Goal: Information Seeking & Learning: Learn about a topic

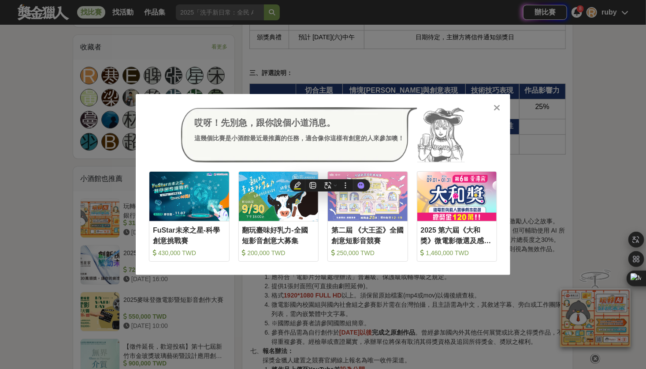
click at [501, 104] on div at bounding box center [497, 107] width 9 height 9
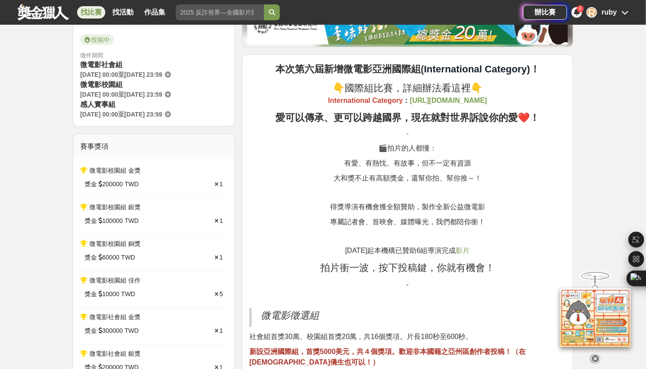
scroll to position [220, 0]
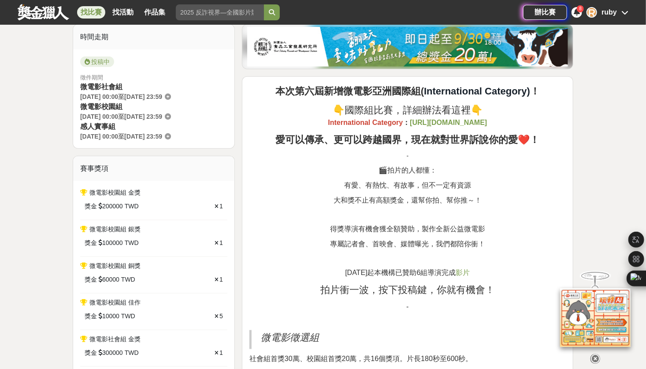
click at [370, 45] on img at bounding box center [407, 47] width 321 height 40
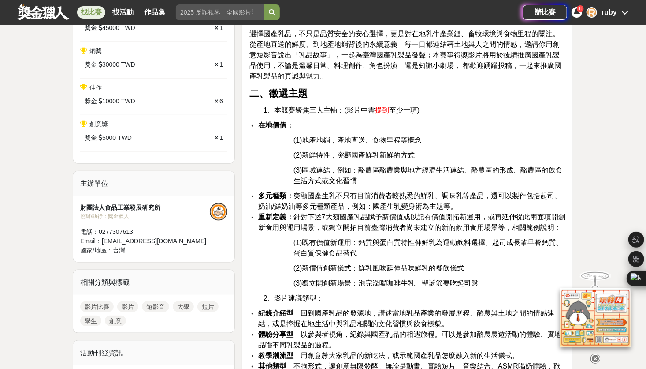
scroll to position [397, 0]
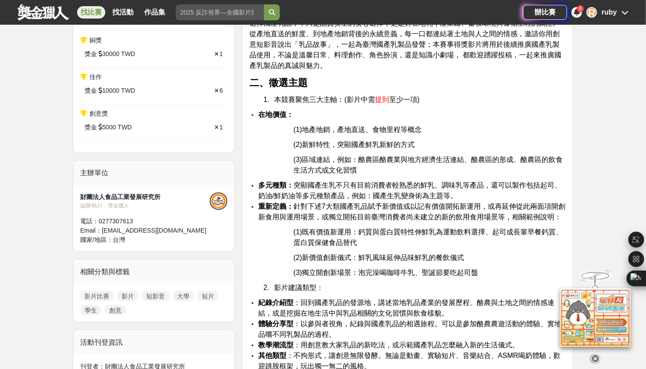
click at [370, 171] on p "(3)區域連結，例如：酪農區酪農業與地方經濟生活連結、酪農區的形成、酪農區的飲食生活方式或文化習慣" at bounding box center [430, 164] width 272 height 21
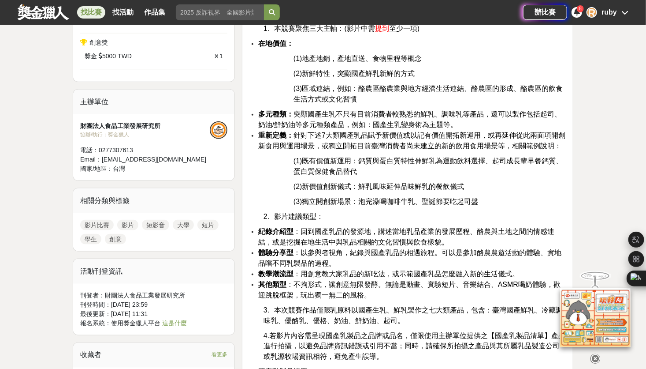
scroll to position [441, 0]
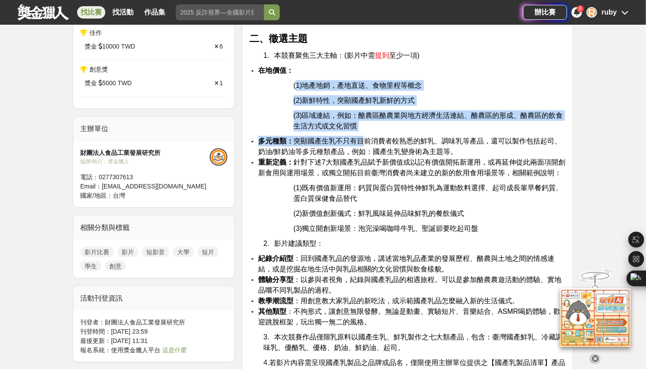
drag, startPoint x: 365, startPoint y: 131, endPoint x: 297, endPoint y: 86, distance: 81.7
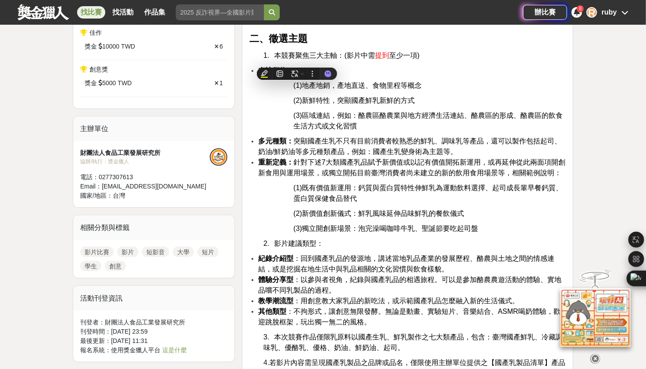
drag, startPoint x: 297, startPoint y: 86, endPoint x: 281, endPoint y: 82, distance: 16.7
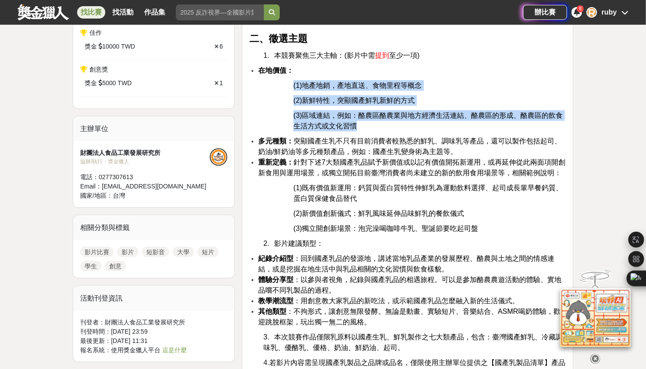
drag, startPoint x: 289, startPoint y: 82, endPoint x: 377, endPoint y: 122, distance: 96.7
copy div "(1)地產地銷，產地直送、食物里程等概念 (2)新鮮特性，突顯國產鮮乳新鮮的方式 (3)區域連結，例如：酪農區酪農業與地方經濟生活連結、酪農區的形成、酪農區的…"
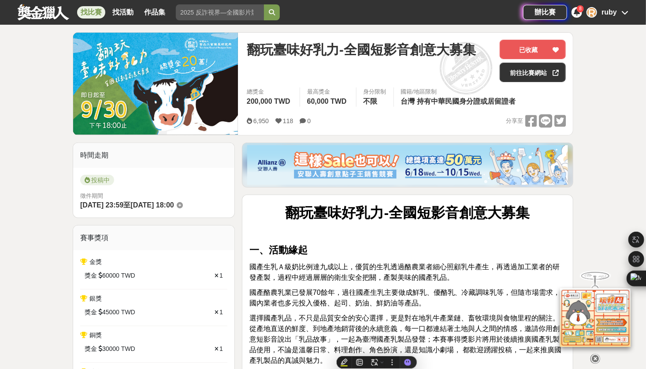
scroll to position [88, 0]
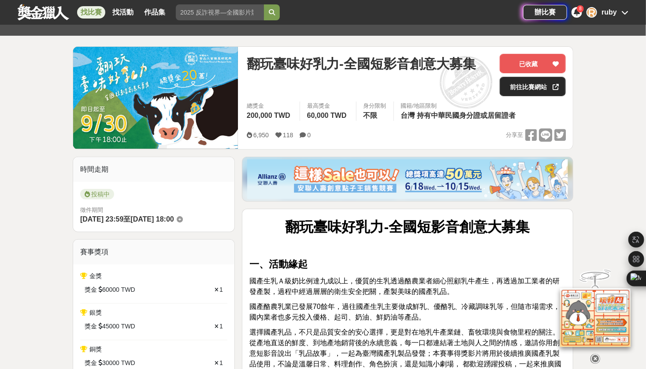
click at [536, 90] on link "前往比賽網站" at bounding box center [533, 86] width 66 height 19
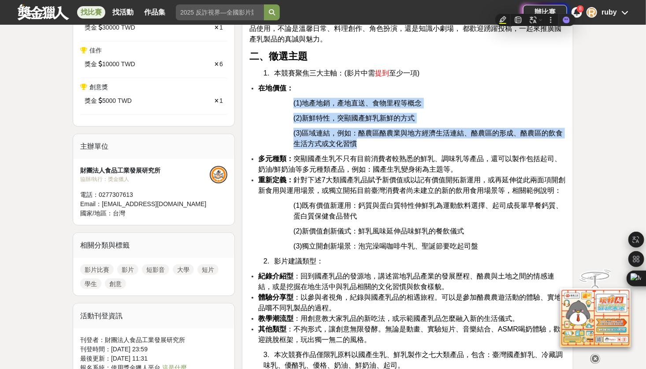
scroll to position [441, 0]
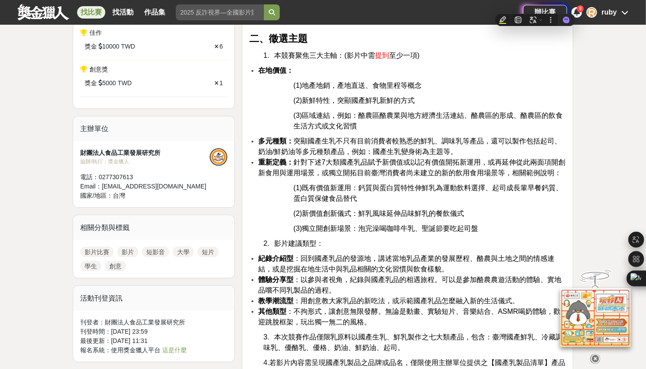
click at [405, 247] on p "2. 影片建議類型：" at bounding box center [415, 243] width 302 height 11
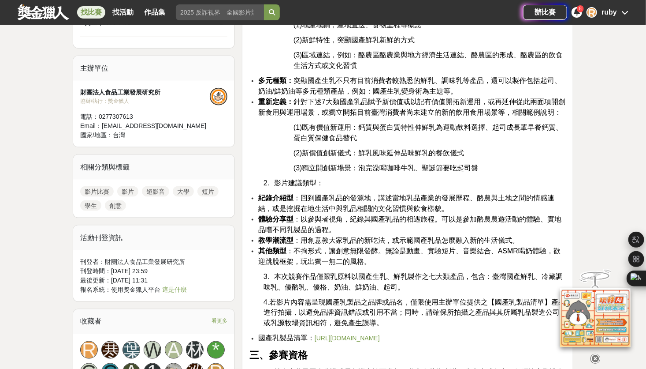
scroll to position [529, 0]
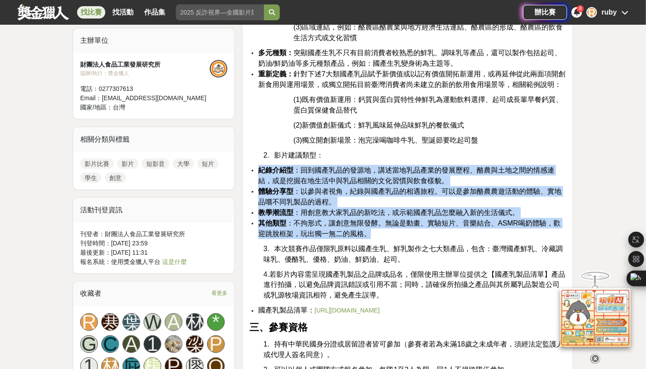
drag, startPoint x: 395, startPoint y: 237, endPoint x: 260, endPoint y: 169, distance: 151.2
click at [260, 169] on ul "紀錄介紹型 ：回到國產乳品的發源地，講述當地乳品產業的發展歷程、酪農與土地之間的情感連結，或是挖掘在地生活中與乳品相關的文化習慣與飲食樣貌。 體驗分享型 ：以…" at bounding box center [408, 202] width 317 height 74
copy ul "紀錄介紹型 ：回到國產乳品的發源地，講述當地乳品產業的發展歷程、酪農與土地之間的情感連結，或是挖掘在地生活中與乳品相關的文化習慣與飲食樣貌。 體驗分享型 ：以…"
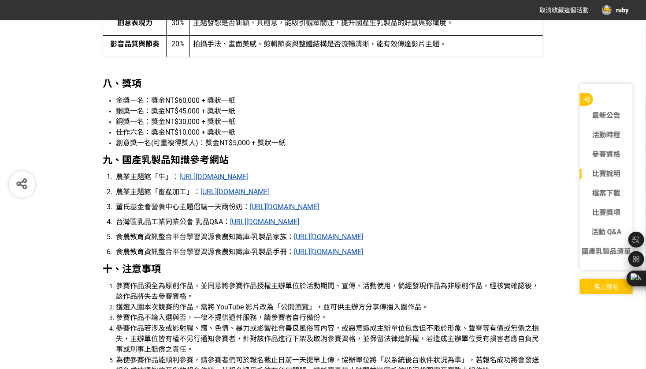
scroll to position [1764, 0]
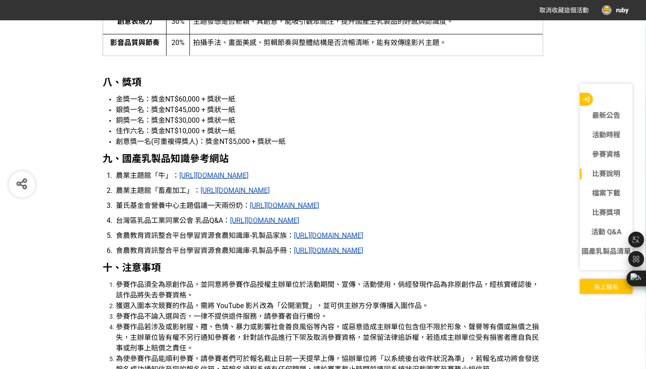
click at [299, 222] on u "[URL][DOMAIN_NAME]" at bounding box center [264, 220] width 69 height 8
click at [249, 176] on u "[URL][DOMAIN_NAME]" at bounding box center [213, 175] width 69 height 8
click at [339, 254] on u "[URL][DOMAIN_NAME]" at bounding box center [328, 250] width 69 height 8
click at [240, 221] on u "[URL][DOMAIN_NAME]" at bounding box center [264, 220] width 69 height 8
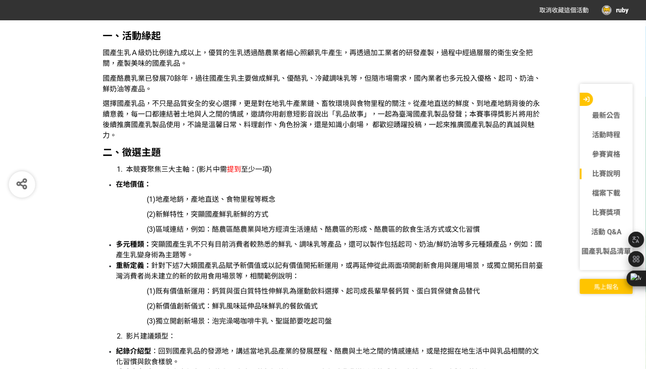
scroll to position [705, 0]
